Goal: Task Accomplishment & Management: Manage account settings

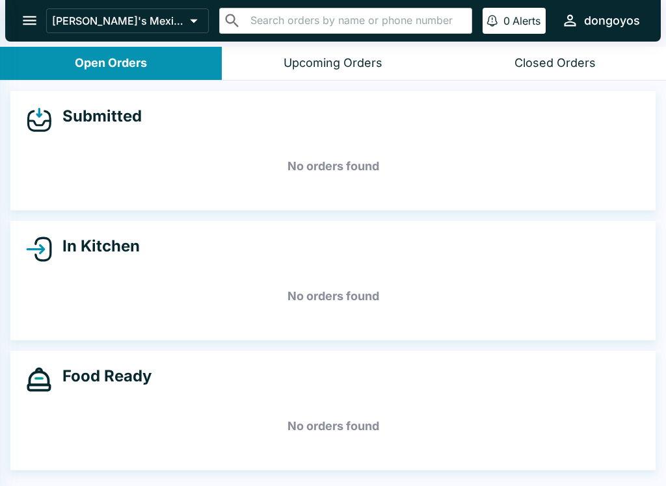
select select "03:00"
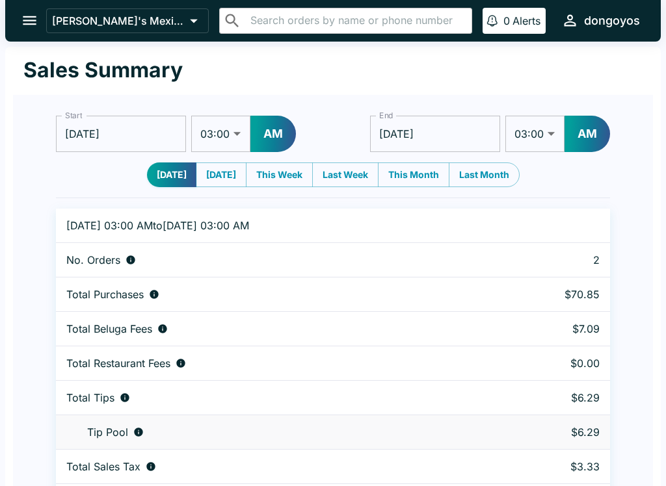
click at [21, 27] on icon "open drawer" at bounding box center [30, 21] width 18 height 18
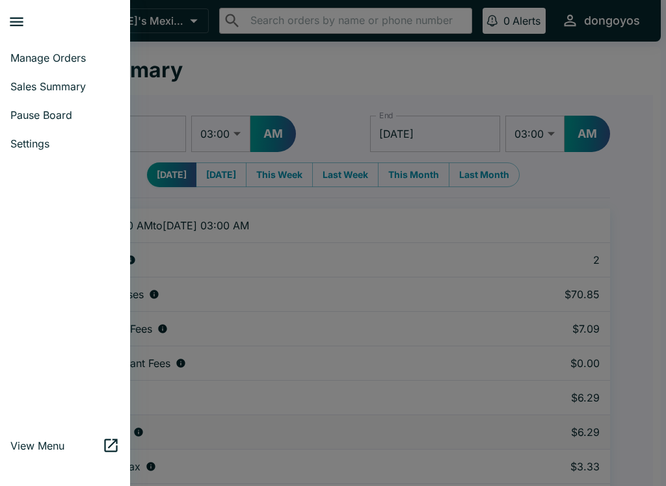
click at [51, 57] on span "Manage Orders" at bounding box center [64, 57] width 109 height 13
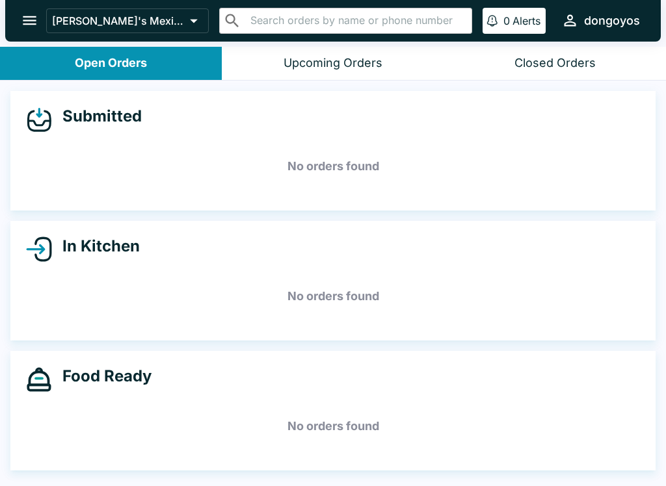
click at [558, 70] on div "Closed Orders" at bounding box center [554, 63] width 81 height 15
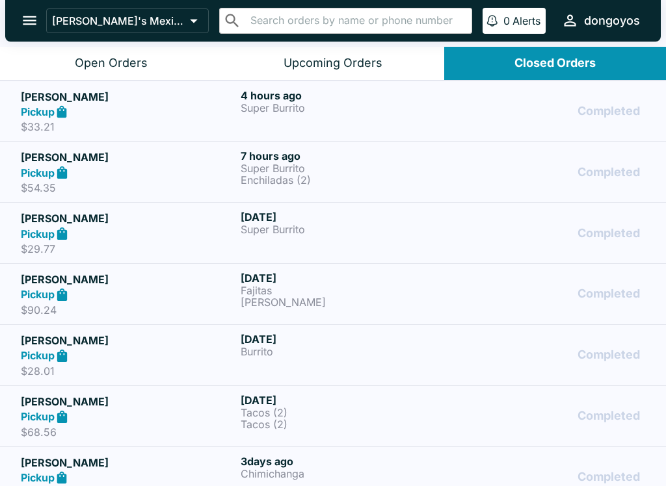
click at [180, 126] on p "$33.21" at bounding box center [128, 126] width 215 height 13
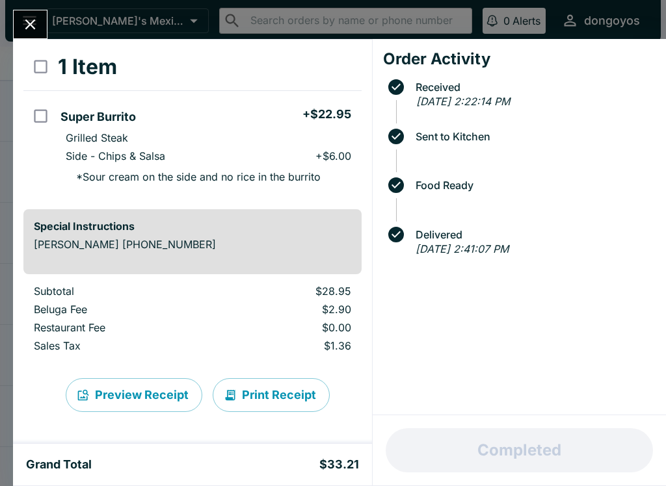
scroll to position [61, 0]
click at [29, 25] on icon "Close" at bounding box center [30, 25] width 10 height 10
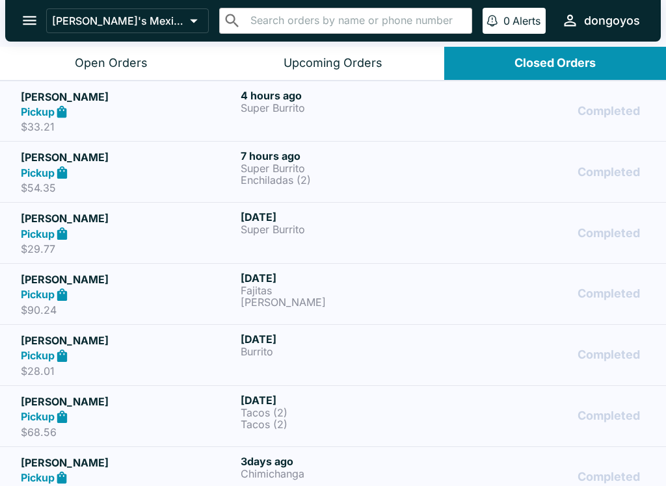
click at [189, 168] on div "Pickup" at bounding box center [128, 172] width 215 height 15
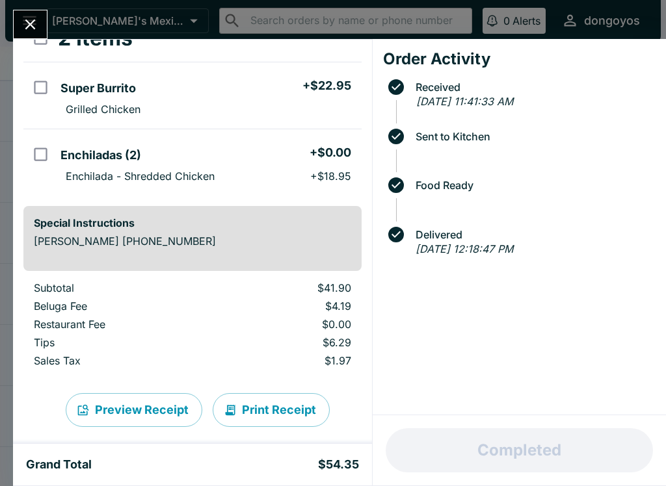
scroll to position [95, 0]
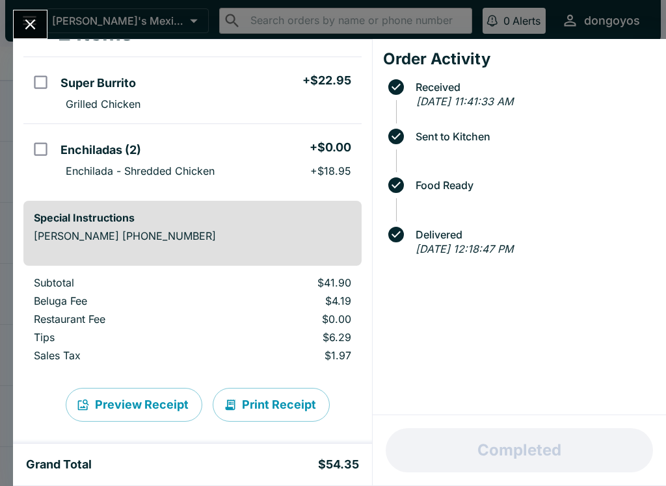
click at [31, 29] on icon "Close" at bounding box center [30, 25] width 18 height 18
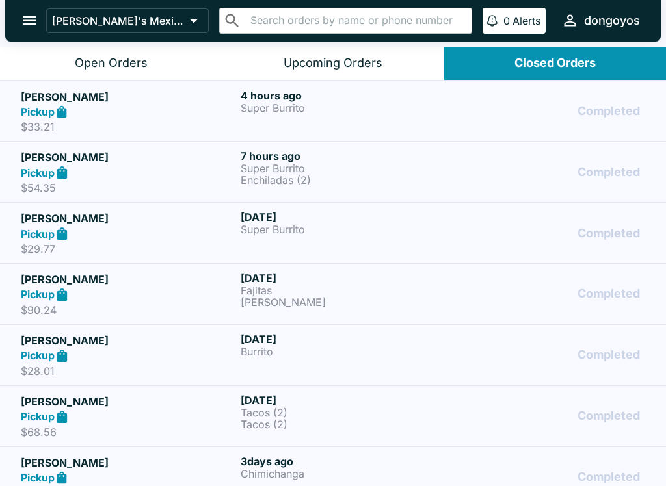
click at [67, 65] on button "Open Orders" at bounding box center [111, 63] width 222 height 33
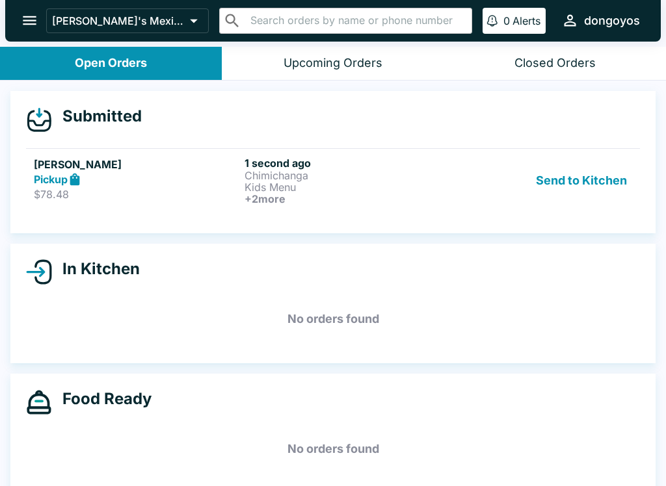
click at [587, 191] on button "Send to Kitchen" at bounding box center [581, 181] width 101 height 48
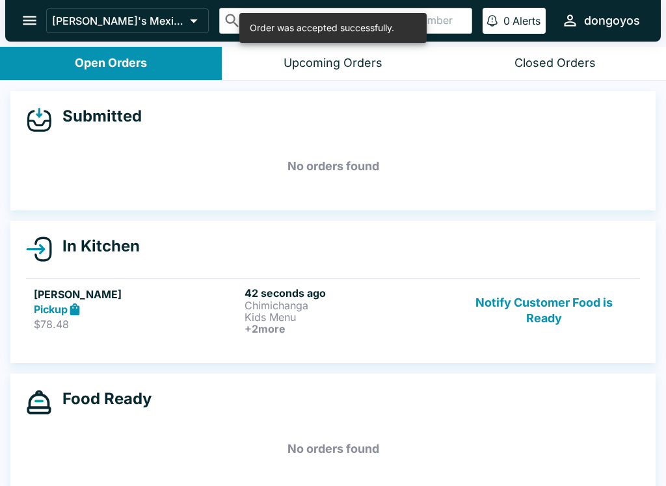
click at [274, 332] on h6 "+ 2 more" at bounding box center [348, 329] width 206 height 12
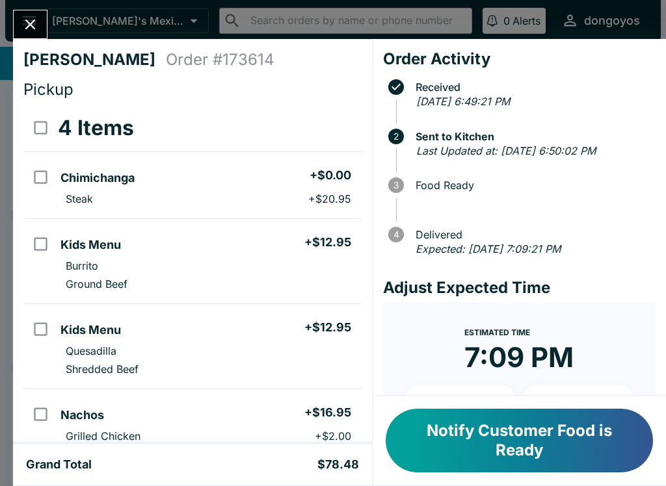
click at [494, 461] on button "Notify Customer Food is Ready" at bounding box center [519, 441] width 267 height 64
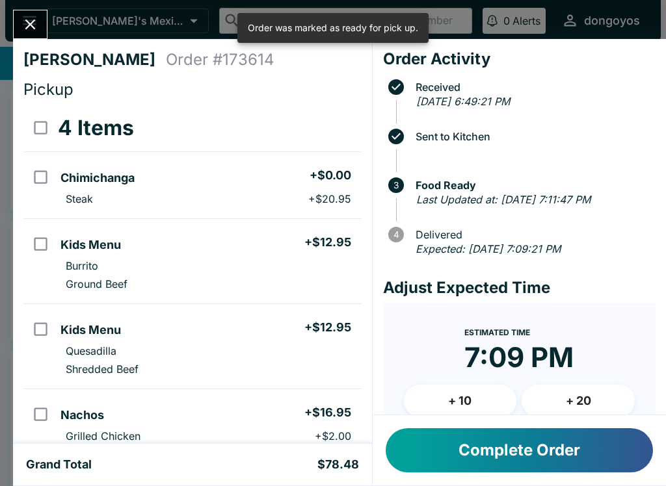
click at [499, 446] on button "Complete Order" at bounding box center [519, 451] width 267 height 44
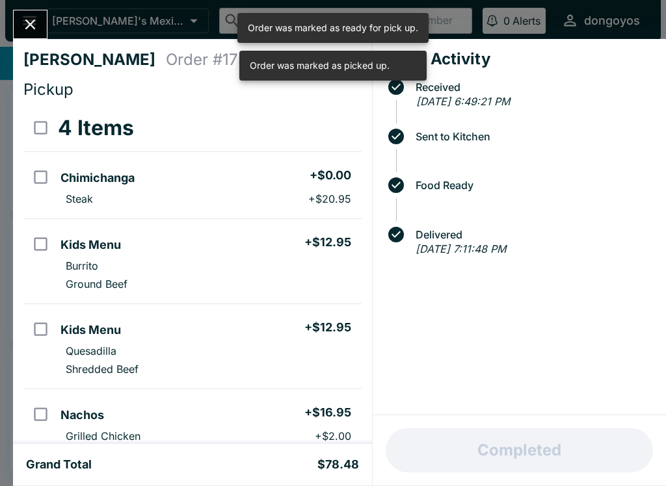
click at [41, 12] on div at bounding box center [30, 24] width 34 height 29
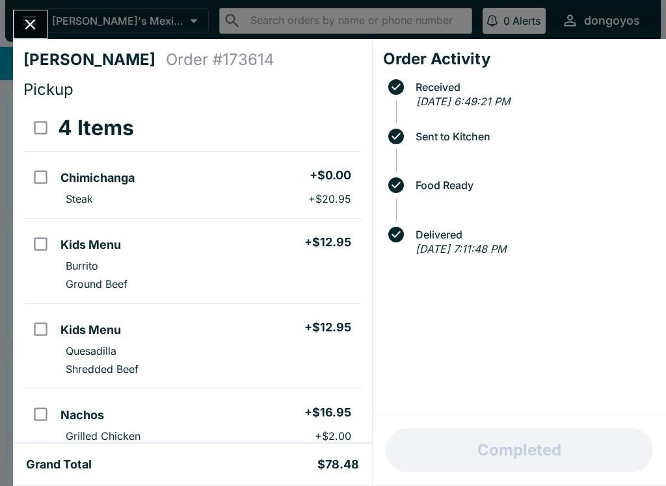
click at [40, 36] on button "Close" at bounding box center [30, 24] width 33 height 28
